Goal: Task Accomplishment & Management: Use online tool/utility

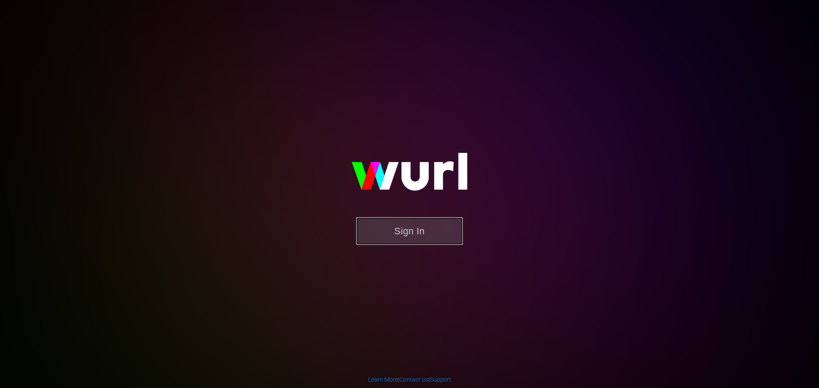
click at [460, 243] on button "Sign In" at bounding box center [409, 231] width 107 height 28
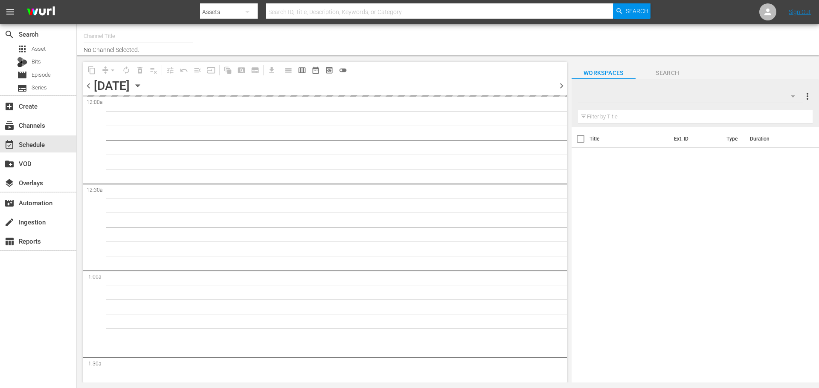
type input "Inazuma Eleven Collection (PKA Inazuma Eleven Go) (1850)"
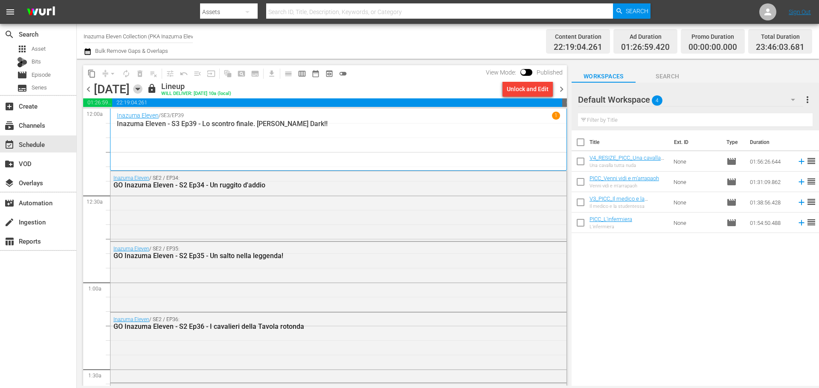
click at [139, 89] on icon "button" at bounding box center [138, 89] width 4 height 2
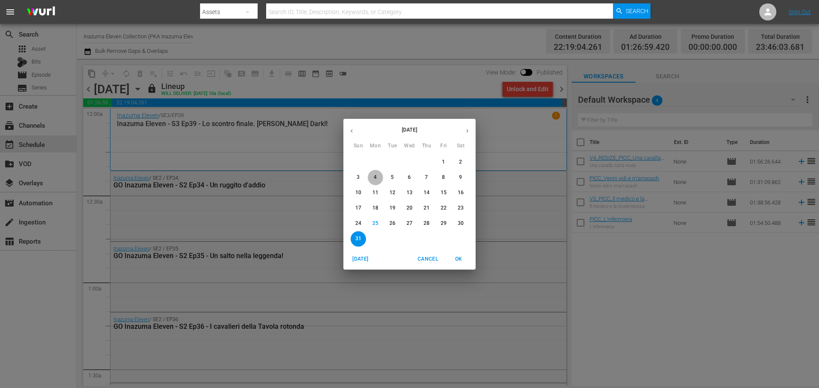
click at [375, 178] on p "4" at bounding box center [374, 177] width 3 height 7
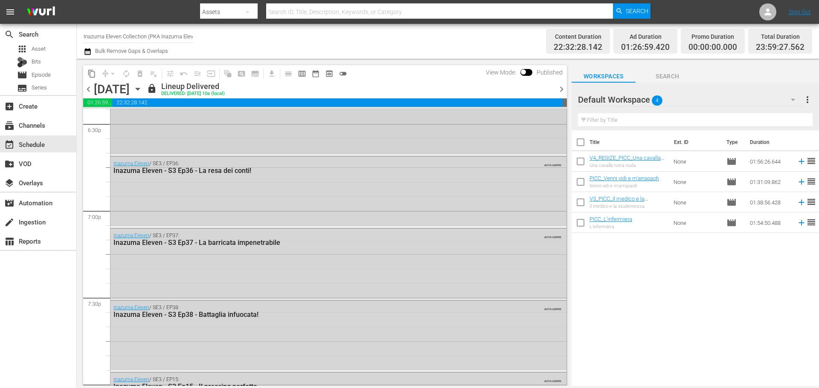
scroll to position [3121, 0]
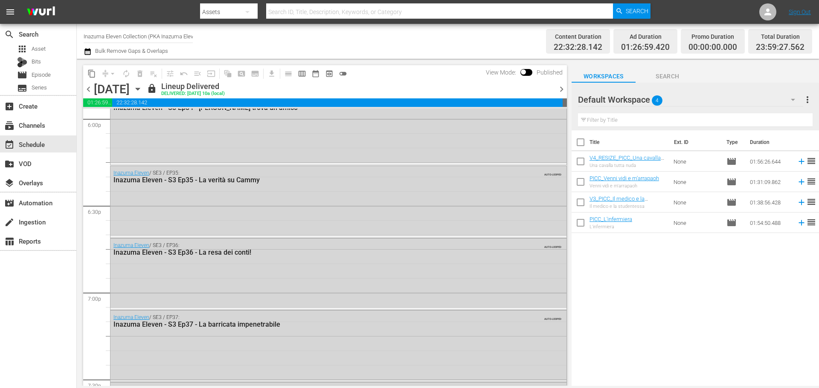
click at [142, 91] on icon "button" at bounding box center [137, 88] width 9 height 9
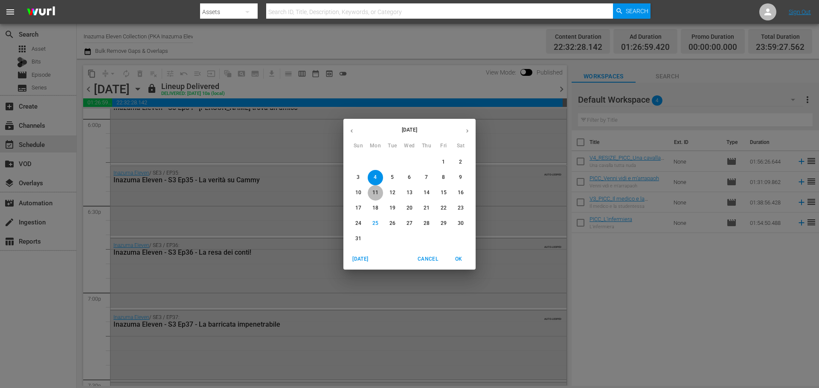
click at [376, 194] on p "11" at bounding box center [375, 192] width 6 height 7
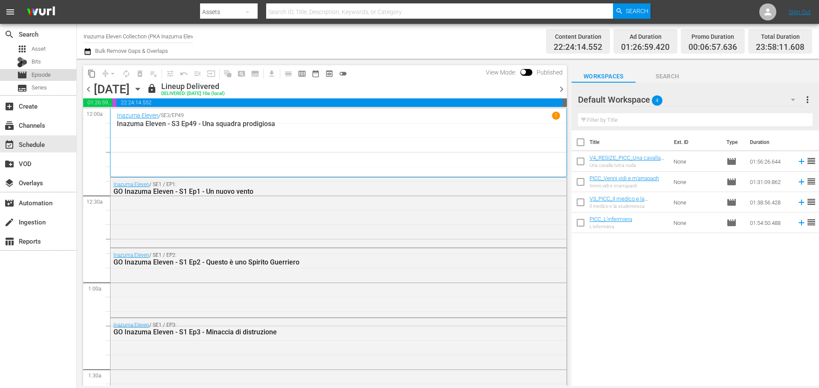
click at [58, 73] on div "movie Episode" at bounding box center [38, 75] width 76 height 12
